Goal: Check status: Check status

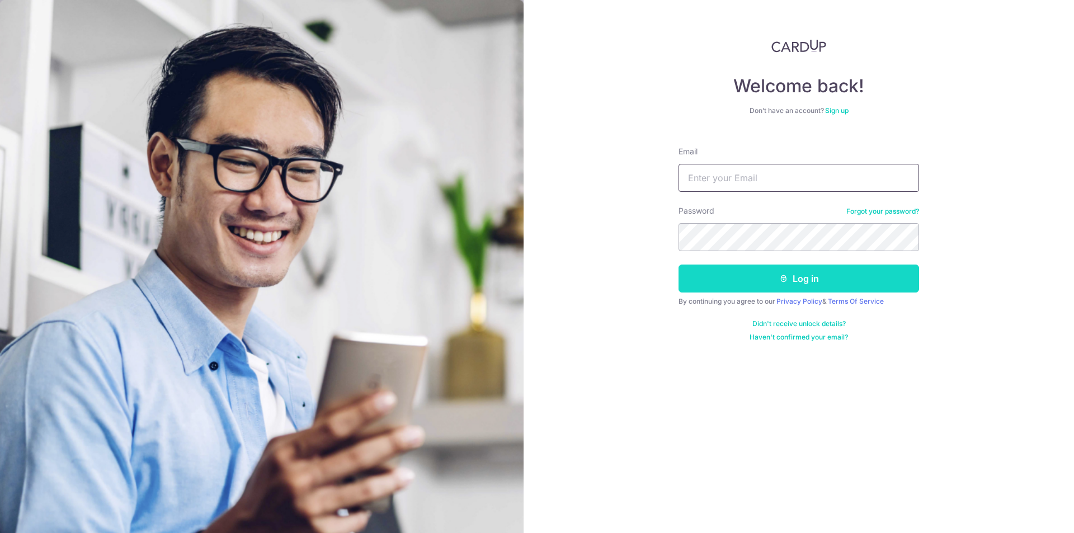
type input "[EMAIL_ADDRESS][PERSON_NAME][DOMAIN_NAME]"
click at [739, 287] on button "Log in" at bounding box center [799, 279] width 241 height 28
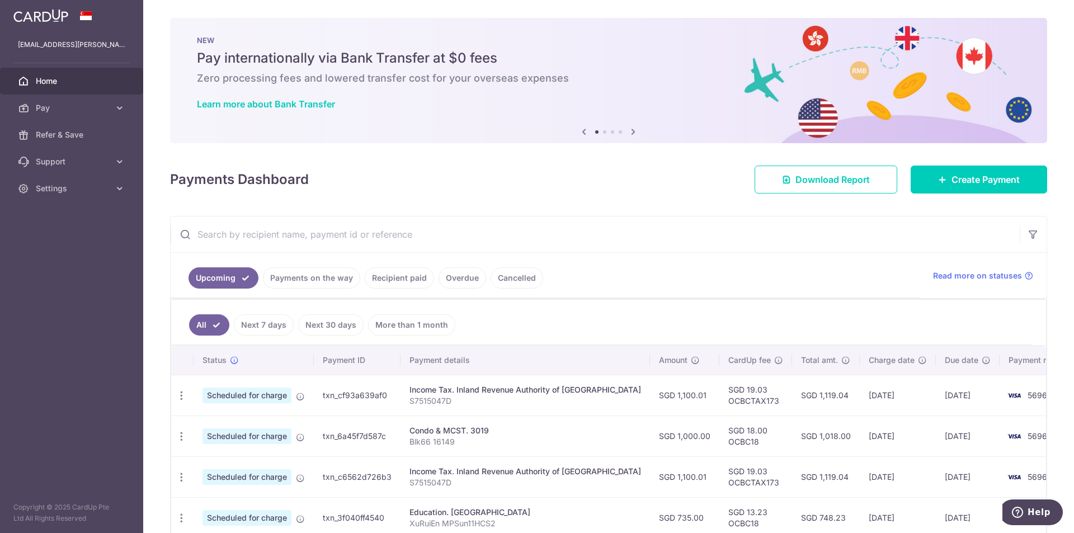
click at [394, 281] on link "Recipient paid" at bounding box center [399, 277] width 69 height 21
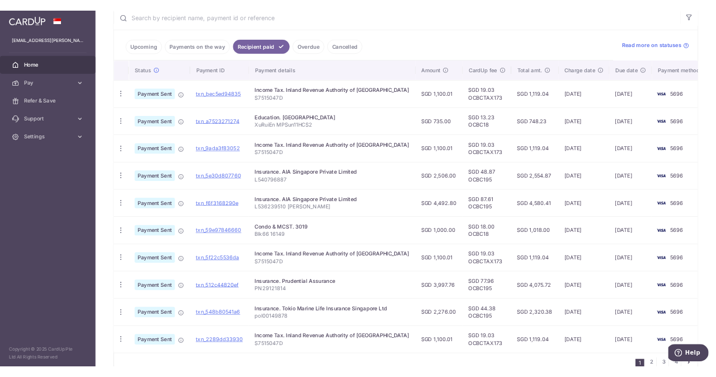
scroll to position [224, 0]
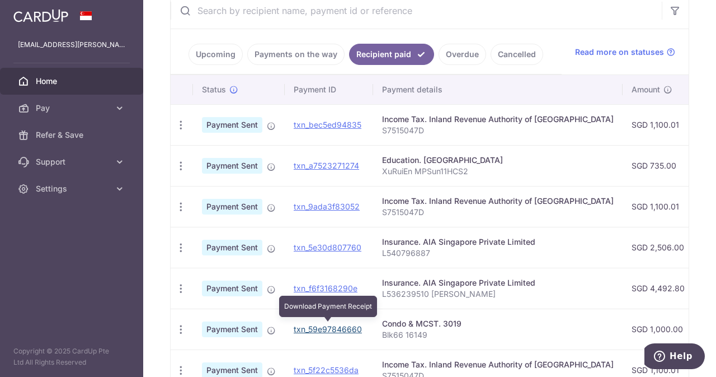
click at [331, 326] on link "txn_59e97846660" at bounding box center [328, 329] width 68 height 10
